Goal: Task Accomplishment & Management: Use online tool/utility

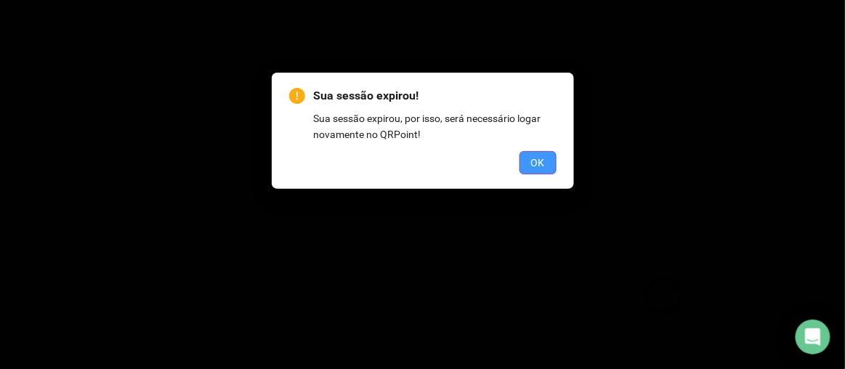
click at [547, 166] on button "OK" at bounding box center [538, 162] width 37 height 23
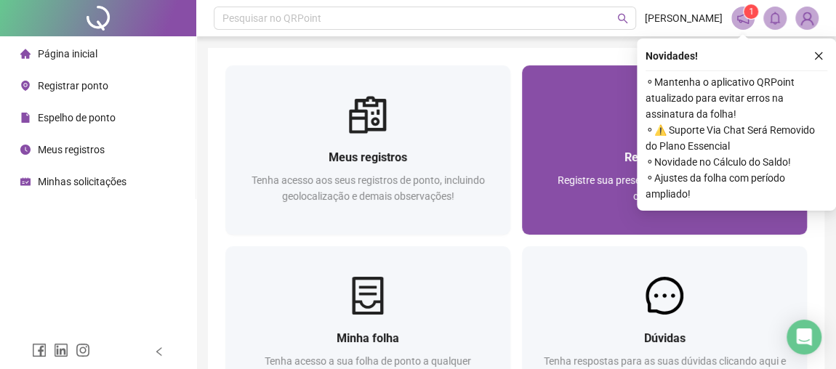
click at [560, 105] on div at bounding box center [664, 115] width 285 height 38
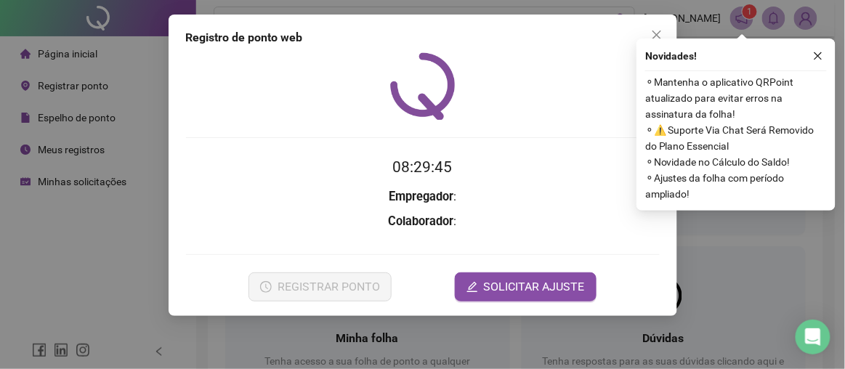
click at [426, 116] on img at bounding box center [422, 86] width 65 height 68
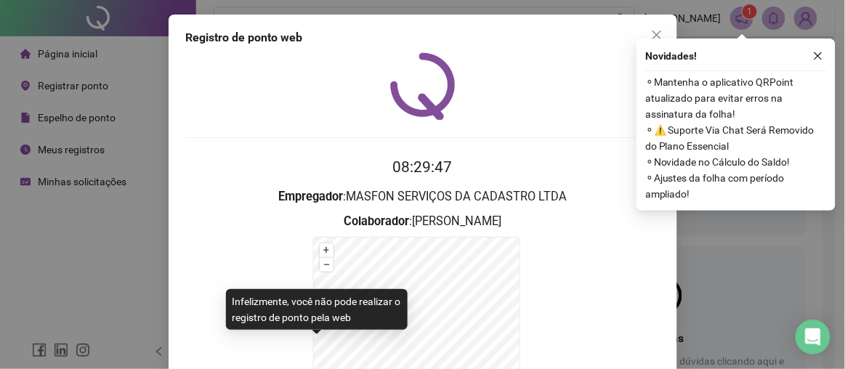
scroll to position [161, 0]
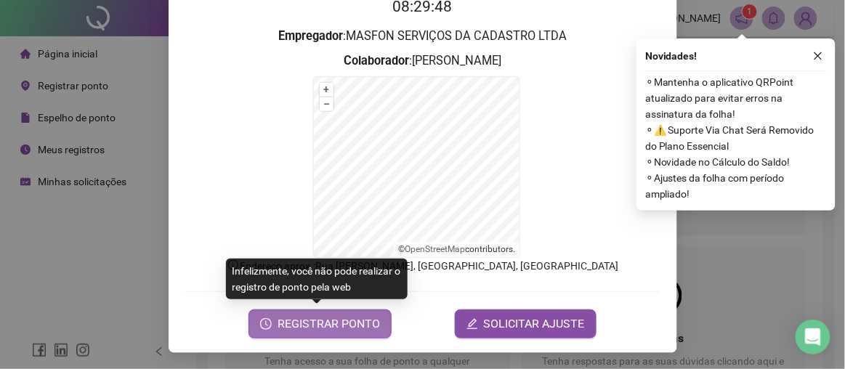
click at [318, 315] on span "REGISTRAR PONTO" at bounding box center [329, 323] width 102 height 17
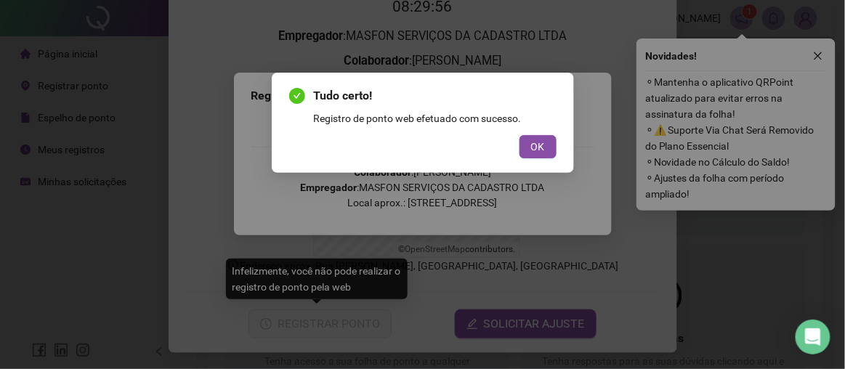
click at [518, 146] on div "OK" at bounding box center [422, 146] width 267 height 23
click at [522, 153] on button "OK" at bounding box center [538, 146] width 37 height 23
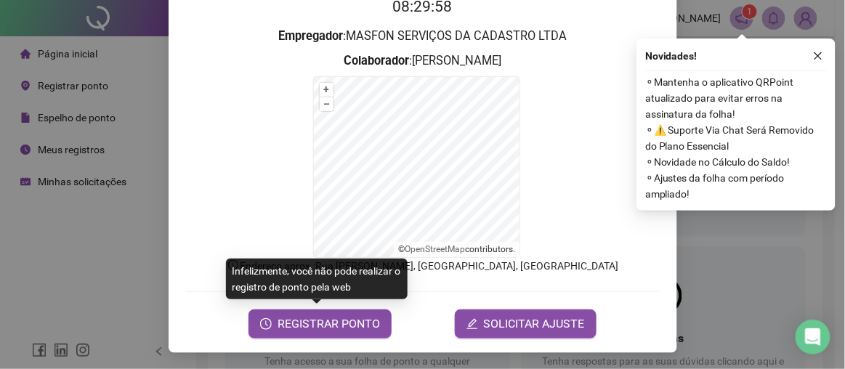
click at [124, 263] on div "Registro de ponto web 08:29:58 Empregador : MASFON SERVIÇOS DA CADASTRO LTDA Co…" at bounding box center [422, 184] width 845 height 369
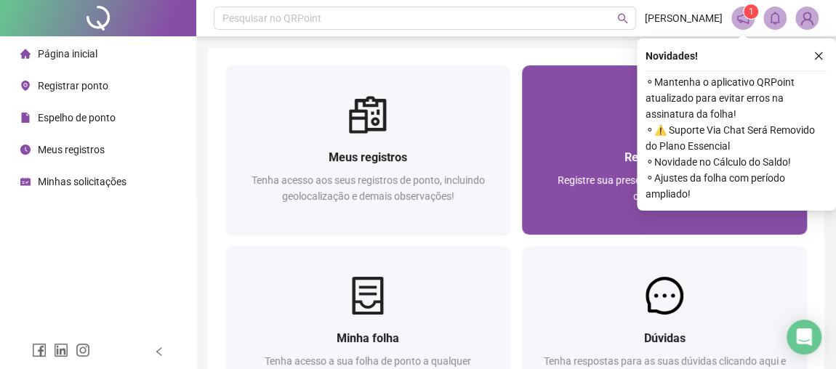
click at [557, 99] on div at bounding box center [664, 115] width 285 height 38
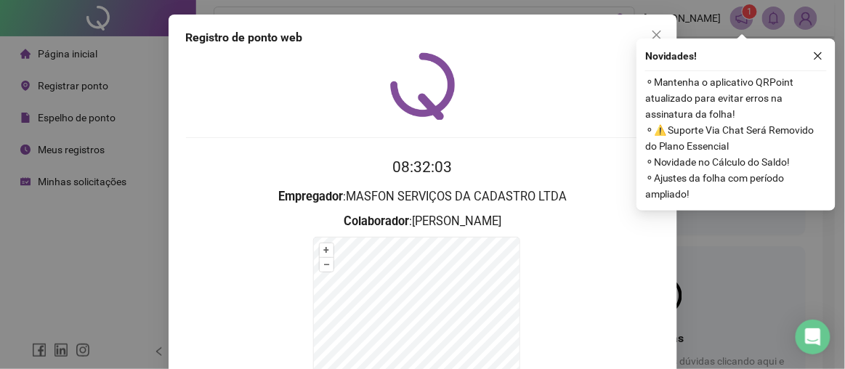
scroll to position [161, 0]
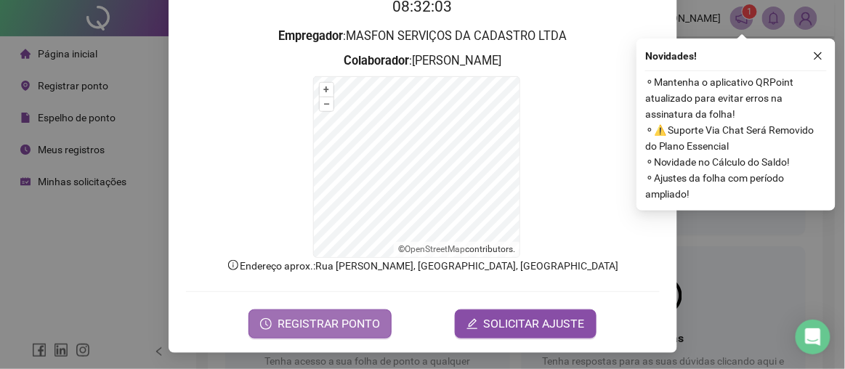
click at [313, 332] on button "REGISTRAR PONTO" at bounding box center [320, 324] width 143 height 29
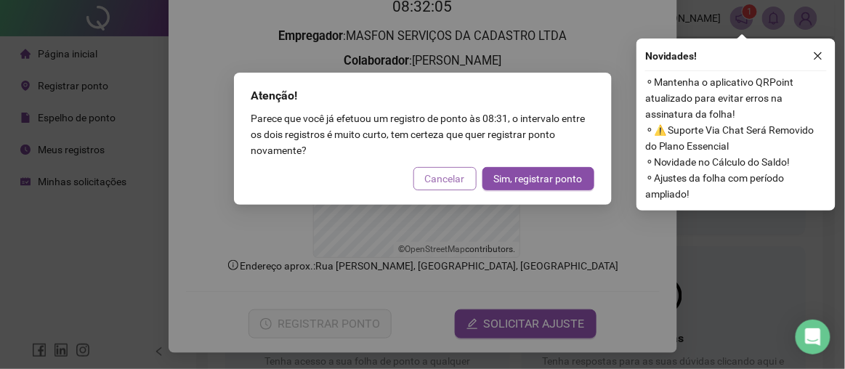
click at [425, 174] on button "Cancelar" at bounding box center [445, 178] width 63 height 23
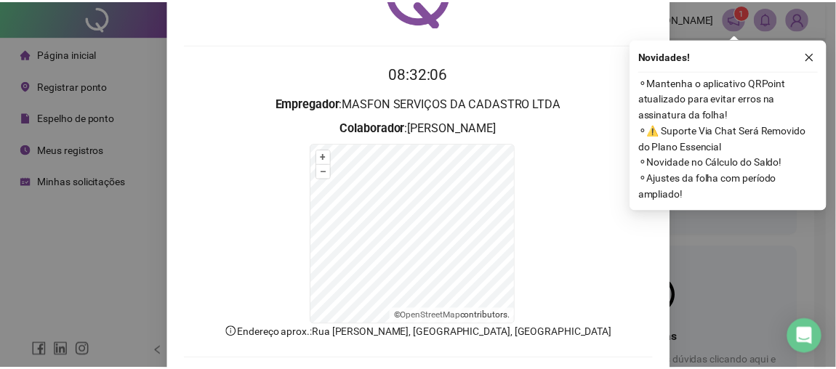
scroll to position [28, 0]
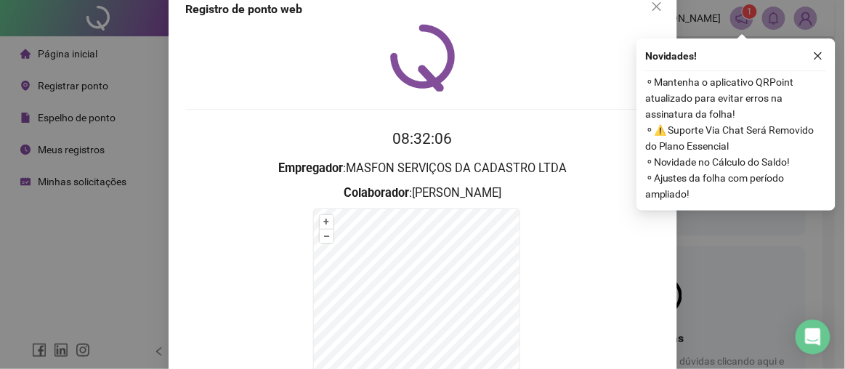
click at [646, 12] on button "Close" at bounding box center [656, 6] width 23 height 23
